Goal: Task Accomplishment & Management: Manage account settings

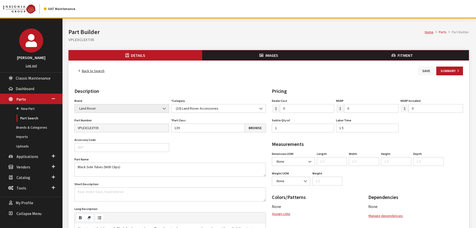
click at [421, 67] on button "Save" at bounding box center [426, 71] width 16 height 9
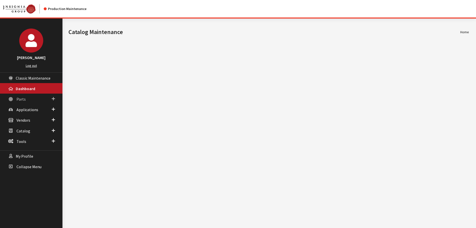
click at [52, 97] on span at bounding box center [53, 99] width 3 height 7
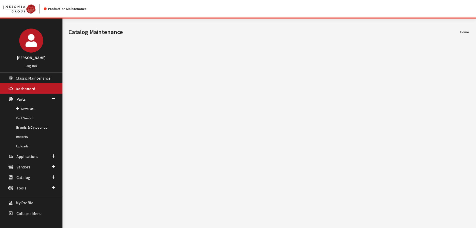
click at [31, 119] on link "Part Search" at bounding box center [31, 118] width 63 height 9
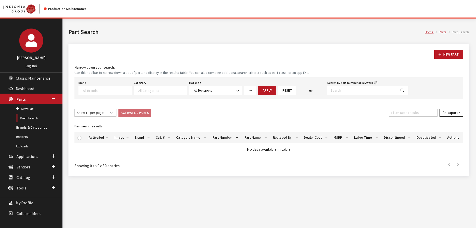
select select
click at [356, 88] on input "Search by part number or keyword" at bounding box center [362, 90] width 69 height 9
paste input "VPLE90FEP01"
type input "VPLE90FEP01"
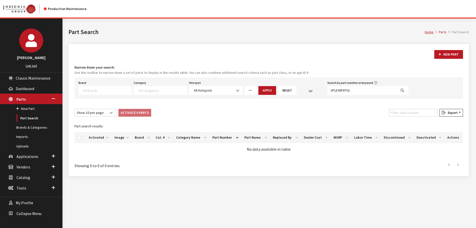
select select
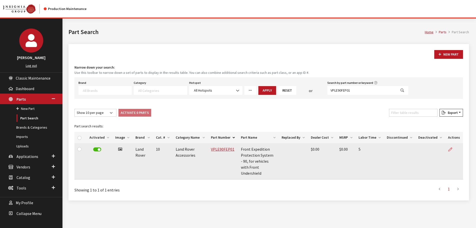
click at [450, 150] on icon at bounding box center [451, 150] width 4 height 4
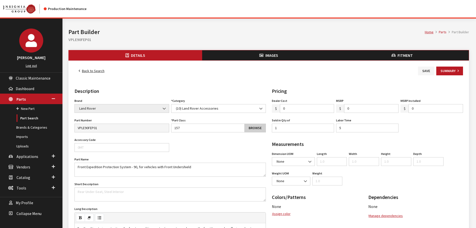
click at [253, 124] on link "Browse" at bounding box center [256, 128] width 22 height 9
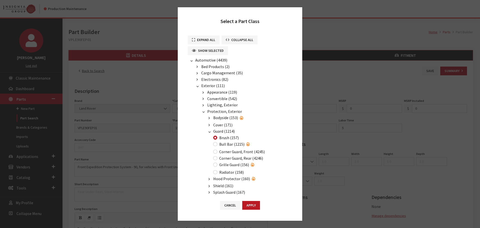
click at [220, 144] on label "Bull Bar (1215)" at bounding box center [231, 144] width 25 height 6
click at [217, 144] on input "Bull Bar (1215)" at bounding box center [215, 144] width 4 height 4
radio input "true"
click at [252, 207] on button "Apply" at bounding box center [251, 205] width 18 height 9
type input "1215"
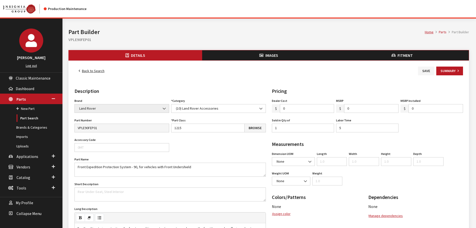
click at [420, 70] on button "Save" at bounding box center [426, 71] width 16 height 9
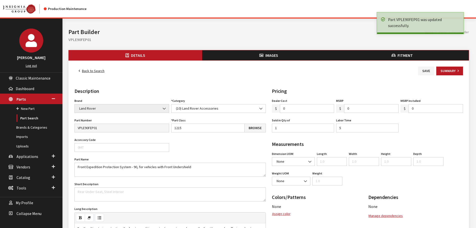
click at [82, 40] on h2 "VPLE90FEP01" at bounding box center [269, 40] width 401 height 6
copy h2 "VPLE90FEP01"
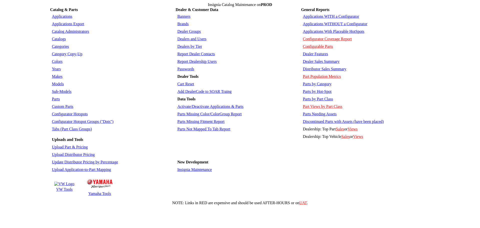
click at [56, 97] on link "Parts" at bounding box center [56, 99] width 8 height 4
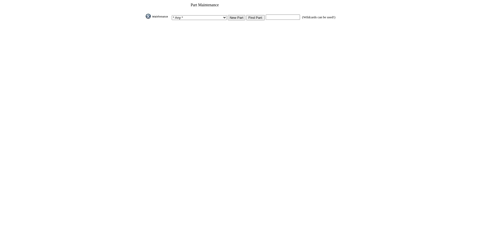
click at [282, 18] on input "text" at bounding box center [283, 17] width 34 height 5
paste input "VPLE90FEP01"
type input "VPLE90FEP01"
click at [145, 19] on input "image" at bounding box center [145, 19] width 0 height 0
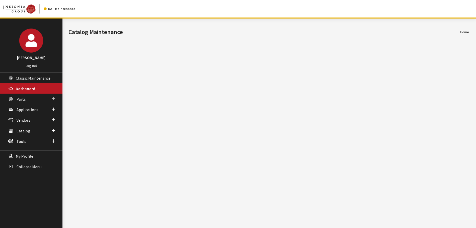
click at [24, 99] on span "Parts" at bounding box center [21, 99] width 9 height 5
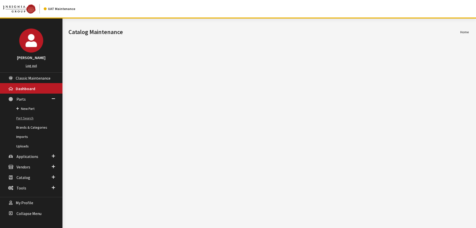
click at [20, 120] on link "Part Search" at bounding box center [31, 118] width 63 height 9
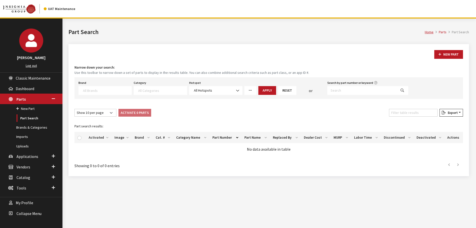
select select
drag, startPoint x: 334, startPoint y: 96, endPoint x: 334, endPoint y: 90, distance: 5.5
click at [334, 96] on div "Brand Acura Alfa Romeo Audi BMW DoubleTake [PERSON_NAME] Racing GM GST Honda Hy…" at bounding box center [269, 88] width 389 height 22
click at [334, 90] on input "Search by part number or keyword" at bounding box center [362, 90] width 69 height 9
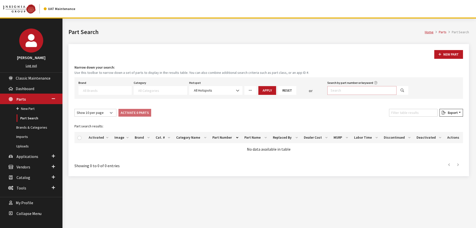
paste input "VPLE90FEP01"
type input "VPLE90FEP01"
select select
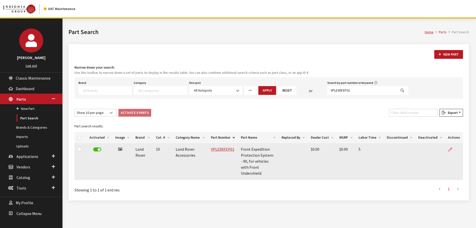
click at [451, 152] on link at bounding box center [452, 149] width 9 height 13
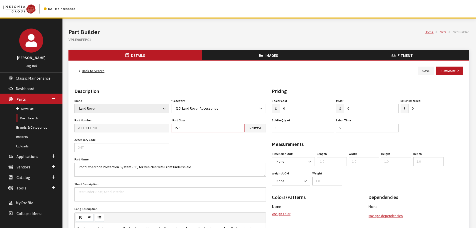
click at [193, 126] on input "157" at bounding box center [208, 128] width 74 height 9
type input "1"
type input "1215"
click at [256, 129] on link "Browse" at bounding box center [256, 128] width 22 height 9
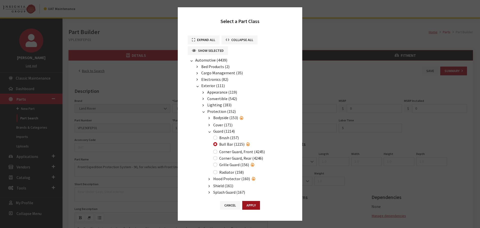
click at [259, 206] on button "Apply" at bounding box center [251, 205] width 18 height 9
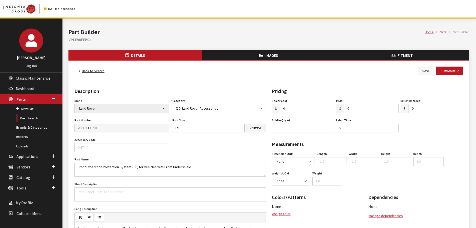
click at [428, 72] on button "Save" at bounding box center [426, 71] width 16 height 9
click at [425, 70] on button "Save" at bounding box center [426, 71] width 16 height 9
click at [92, 68] on link "Back to Search" at bounding box center [92, 71] width 34 height 9
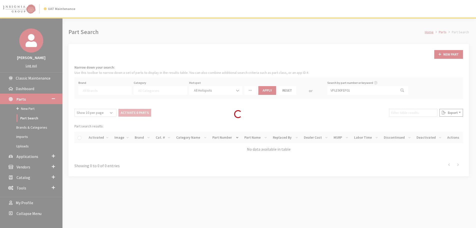
select select
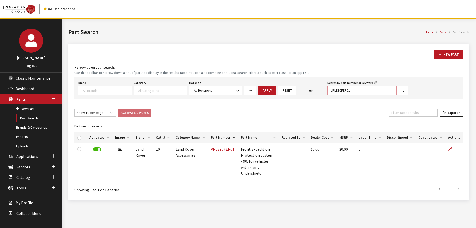
drag, startPoint x: 356, startPoint y: 90, endPoint x: 292, endPoint y: 79, distance: 64.3
click at [292, 79] on div "Brand Acura Alfa Romeo Audi BMW DoubleTake [PERSON_NAME] Racing GM GST Honda Hy…" at bounding box center [244, 87] width 332 height 16
paste input "2"
type input "VPLE90FEP02"
select select
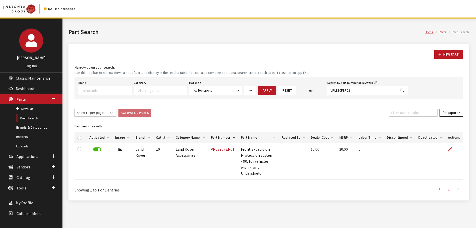
select select
click at [453, 149] on icon at bounding box center [451, 150] width 4 height 4
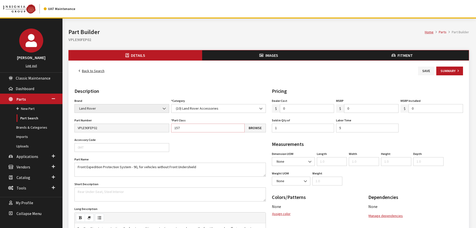
click at [191, 127] on input "157" at bounding box center [208, 128] width 74 height 9
drag, startPoint x: 191, startPoint y: 129, endPoint x: 158, endPoint y: 127, distance: 32.8
click at [158, 127] on div "Brand Acura Alfa Romeo Audi BMW DoubleTake Ford Ford Racing GM GST Honda Hyunda…" at bounding box center [171, 206] width 194 height 219
type input "1215"
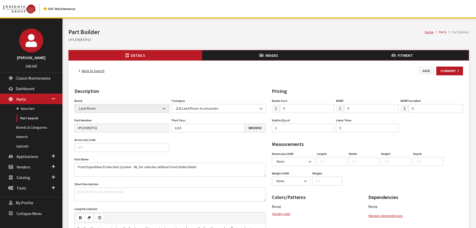
click at [423, 68] on button "Save" at bounding box center [426, 71] width 16 height 9
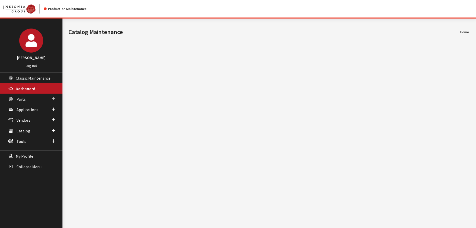
click at [22, 99] on span "Parts" at bounding box center [21, 99] width 9 height 5
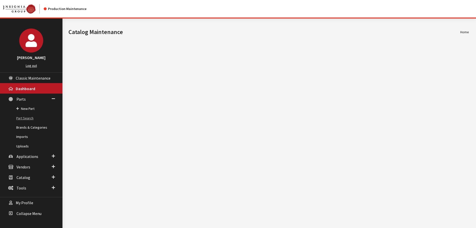
click at [35, 117] on link "Part Search" at bounding box center [31, 118] width 63 height 9
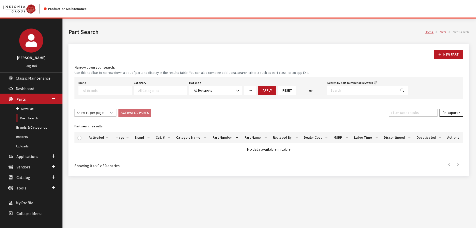
select select
click at [374, 90] on input "Search by part number or keyword" at bounding box center [362, 90] width 69 height 9
paste input "VPLE90FEP02"
type input "VPLE90FEP02"
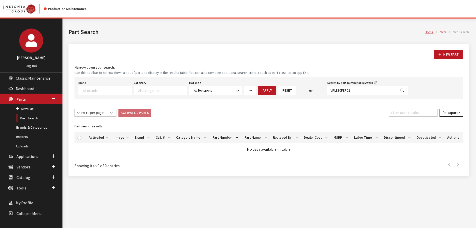
select select
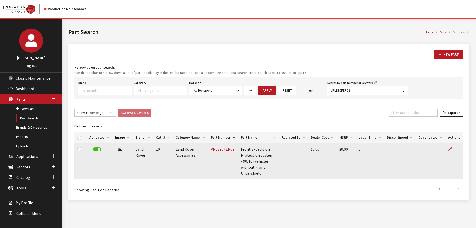
click at [260, 155] on td "Front Expedition Protection System - 90, for vehicles without Front Undershield" at bounding box center [258, 161] width 41 height 36
click at [448, 150] on td at bounding box center [454, 161] width 18 height 36
click at [450, 150] on icon at bounding box center [451, 150] width 4 height 4
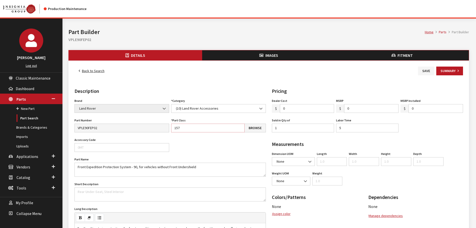
click at [176, 126] on input "157" at bounding box center [208, 128] width 74 height 9
type input "1215"
click at [425, 69] on button "Save" at bounding box center [426, 71] width 16 height 9
click at [426, 72] on button "Save" at bounding box center [426, 71] width 16 height 9
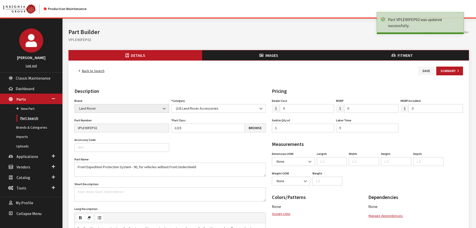
click at [27, 120] on link "Part Search" at bounding box center [31, 118] width 63 height 9
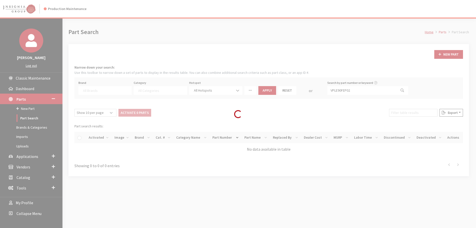
select select
click at [153, 91] on div "Loading..." at bounding box center [238, 114] width 476 height 228
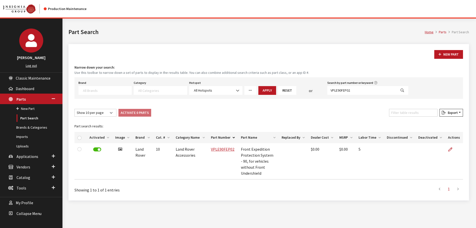
click at [158, 90] on textarea "Search" at bounding box center [162, 90] width 49 height 5
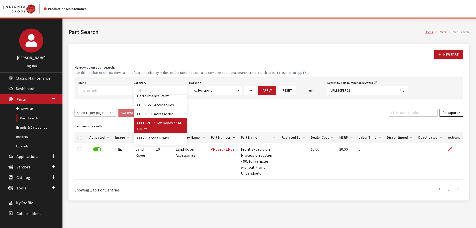
scroll to position [1212, 0]
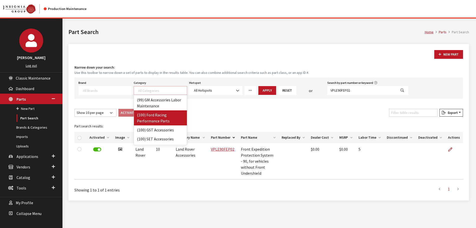
select select "318"
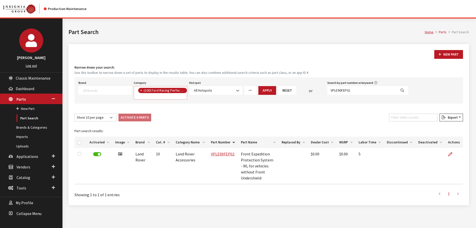
scroll to position [461, 0]
click at [23, 144] on link "Uploads" at bounding box center [31, 146] width 63 height 9
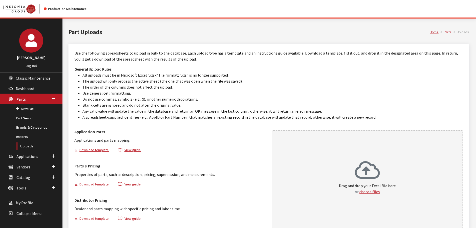
click at [338, 143] on div "Drag and drop your Excel file here or choose files" at bounding box center [368, 179] width 192 height 99
